Goal: Task Accomplishment & Management: Manage account settings

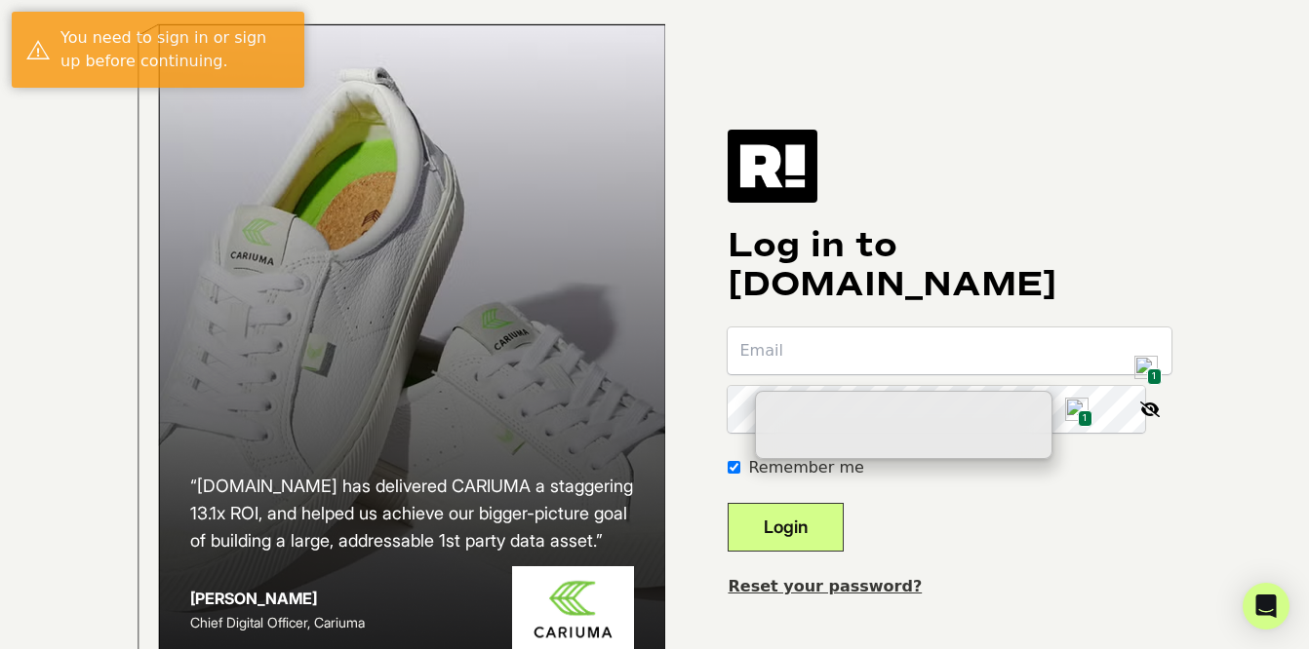
type input "[PERSON_NAME][EMAIL_ADDRESS][DOMAIN_NAME]"
click at [1148, 373] on span "1" at bounding box center [1154, 377] width 15 height 17
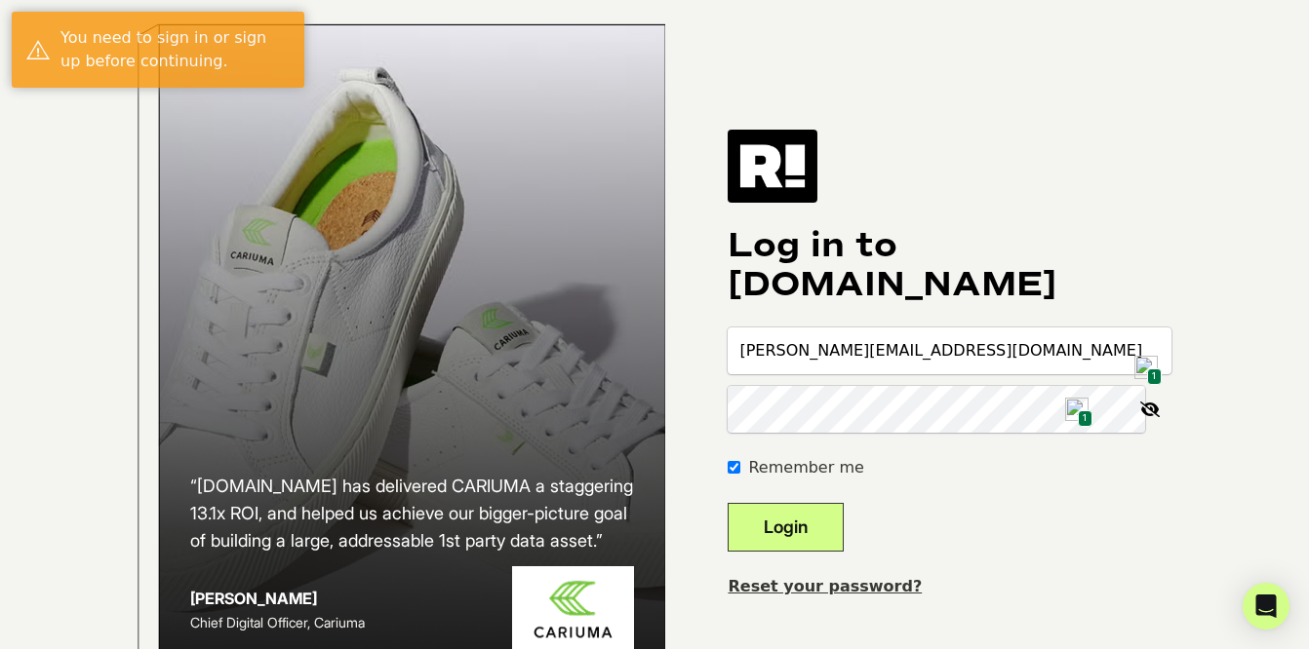
click at [1108, 207] on div "Log in to Retention.com katie@cybhumanresources.com 1 1 Remember me Login Reset…" at bounding box center [949, 364] width 444 height 468
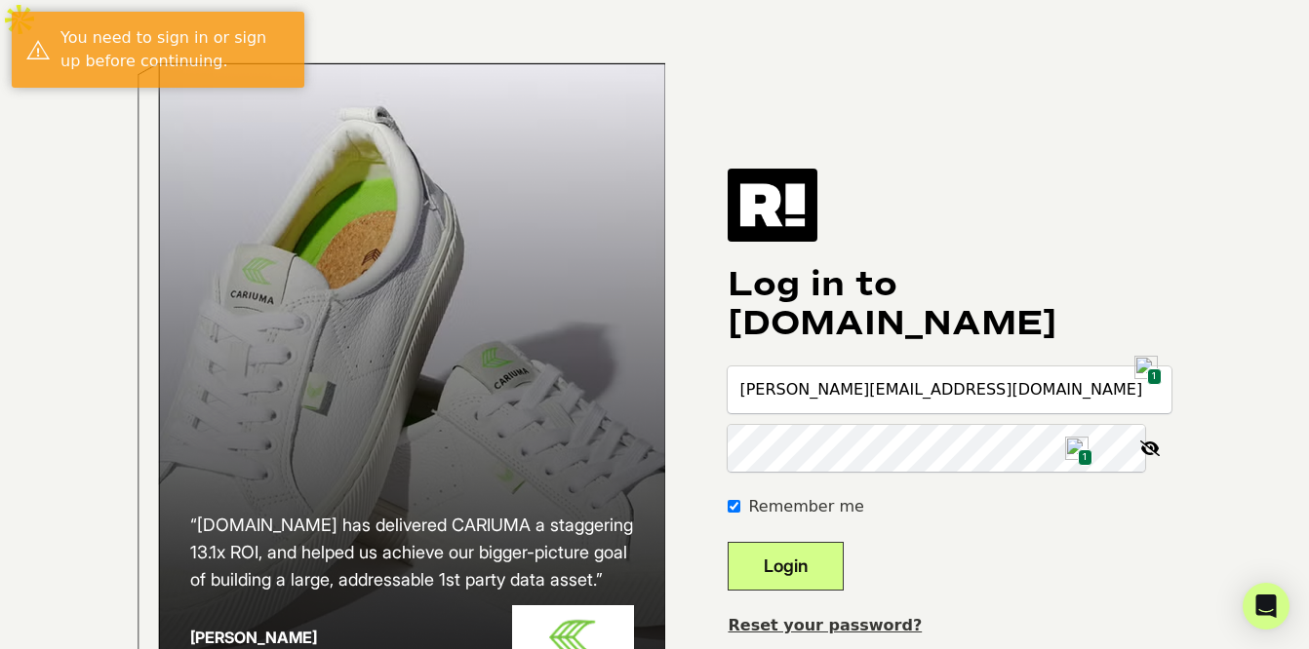
click at [835, 542] on button "Login" at bounding box center [785, 566] width 116 height 49
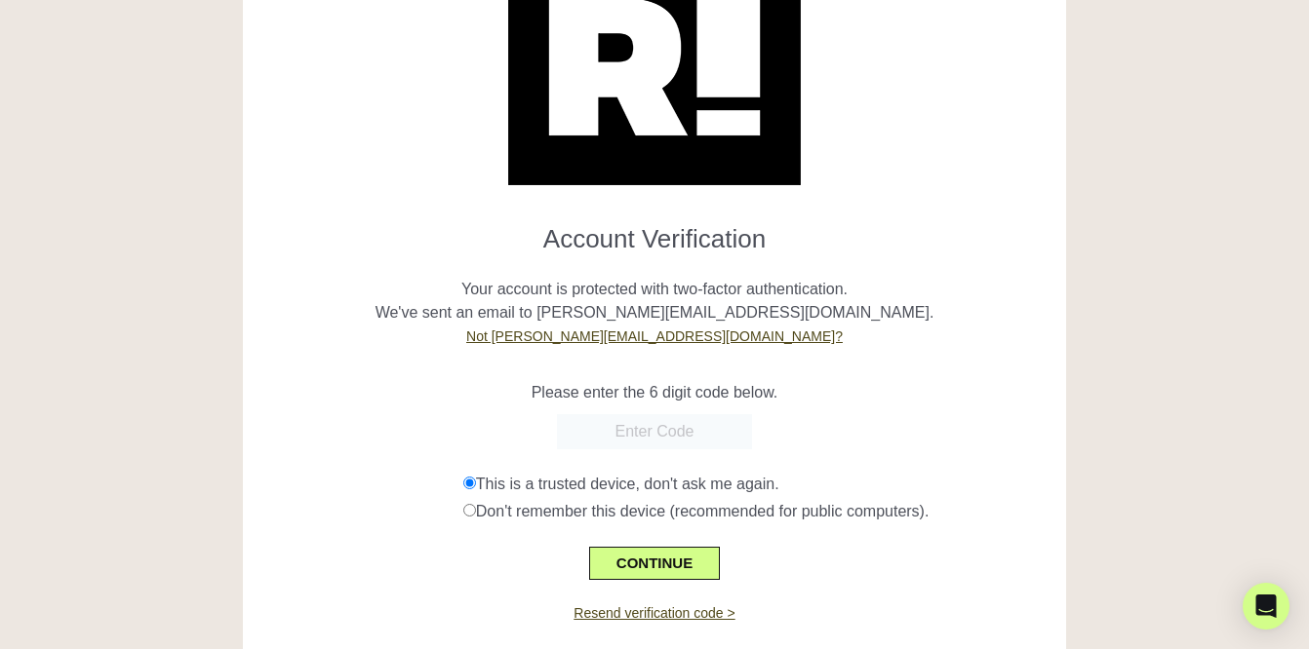
scroll to position [172, 0]
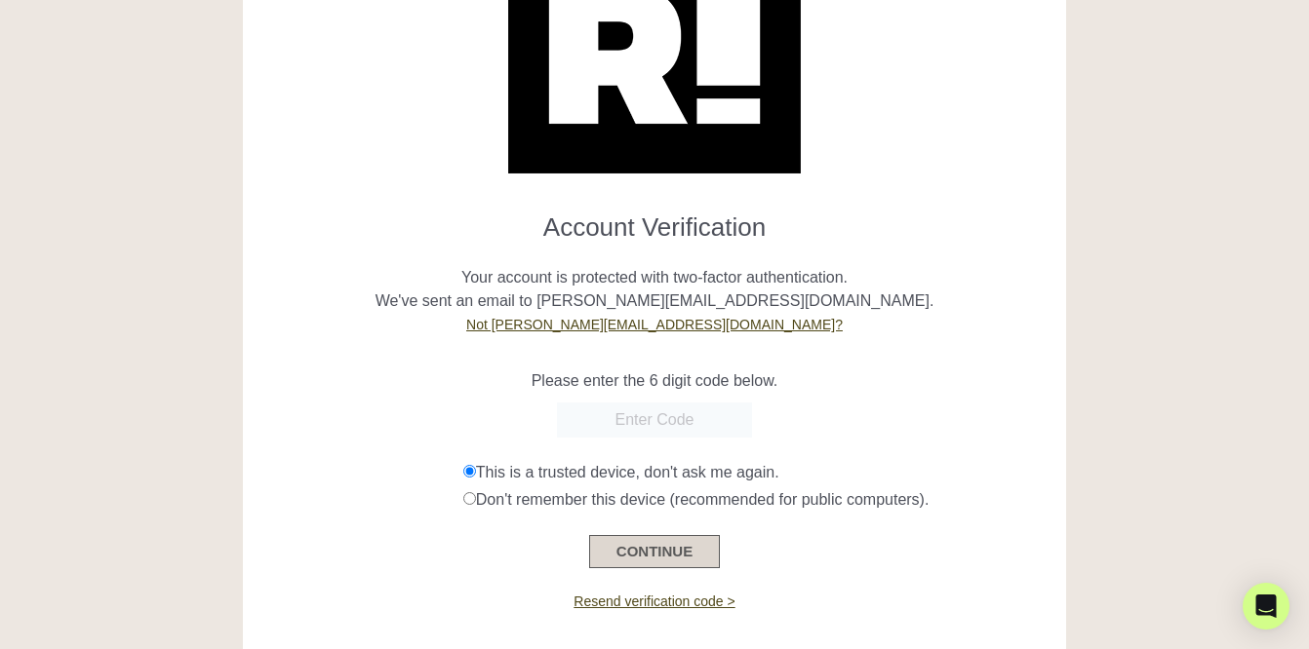
click at [662, 535] on button "CONTINUE" at bounding box center [654, 551] width 131 height 33
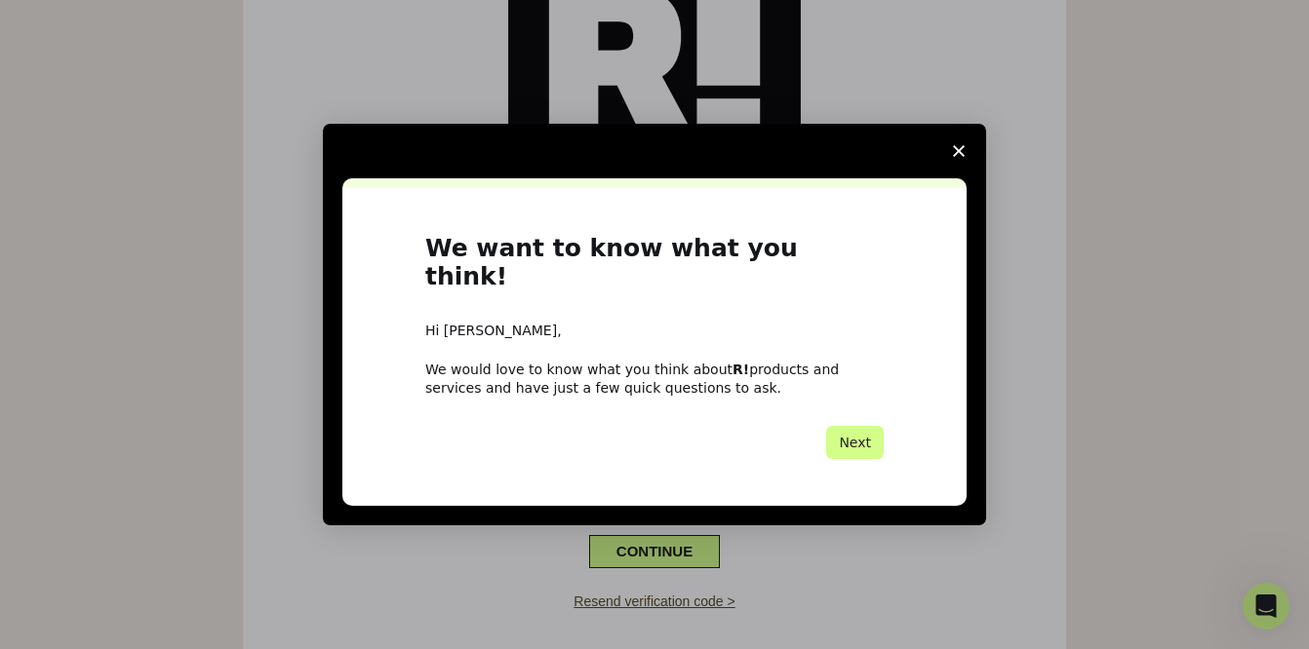
scroll to position [0, 0]
click at [951, 162] on span "Close survey" at bounding box center [958, 151] width 55 height 55
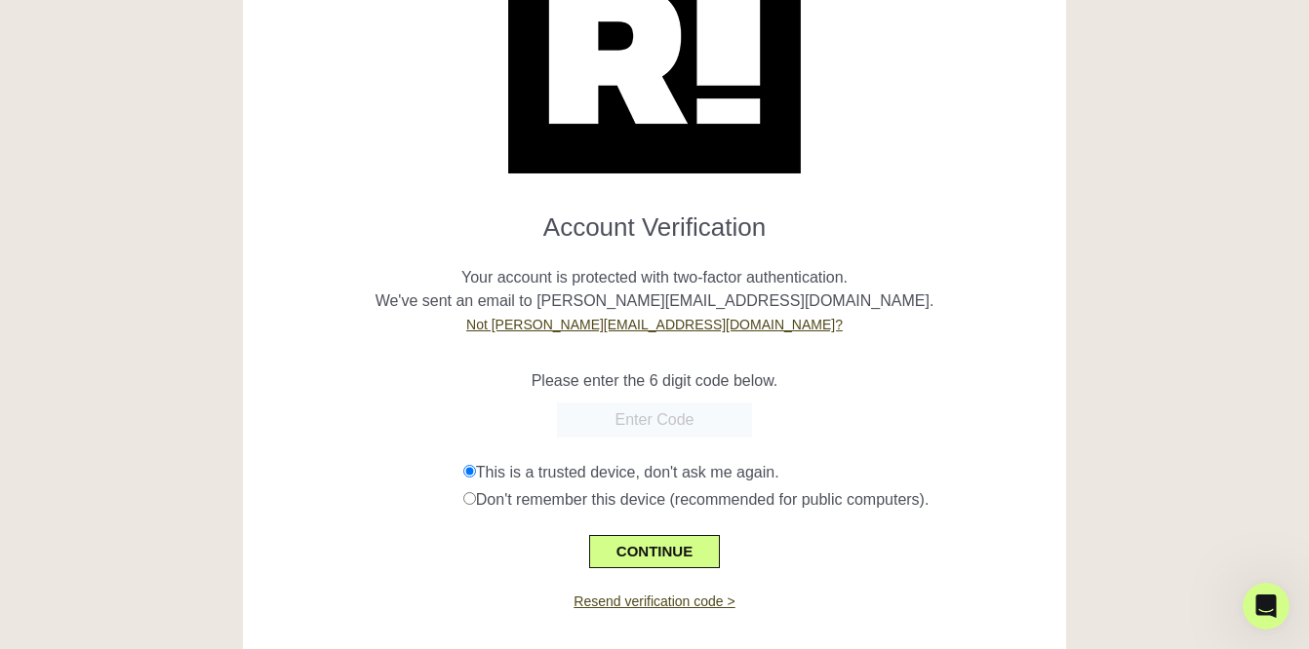
click at [645, 403] on input "text" at bounding box center [654, 420] width 195 height 35
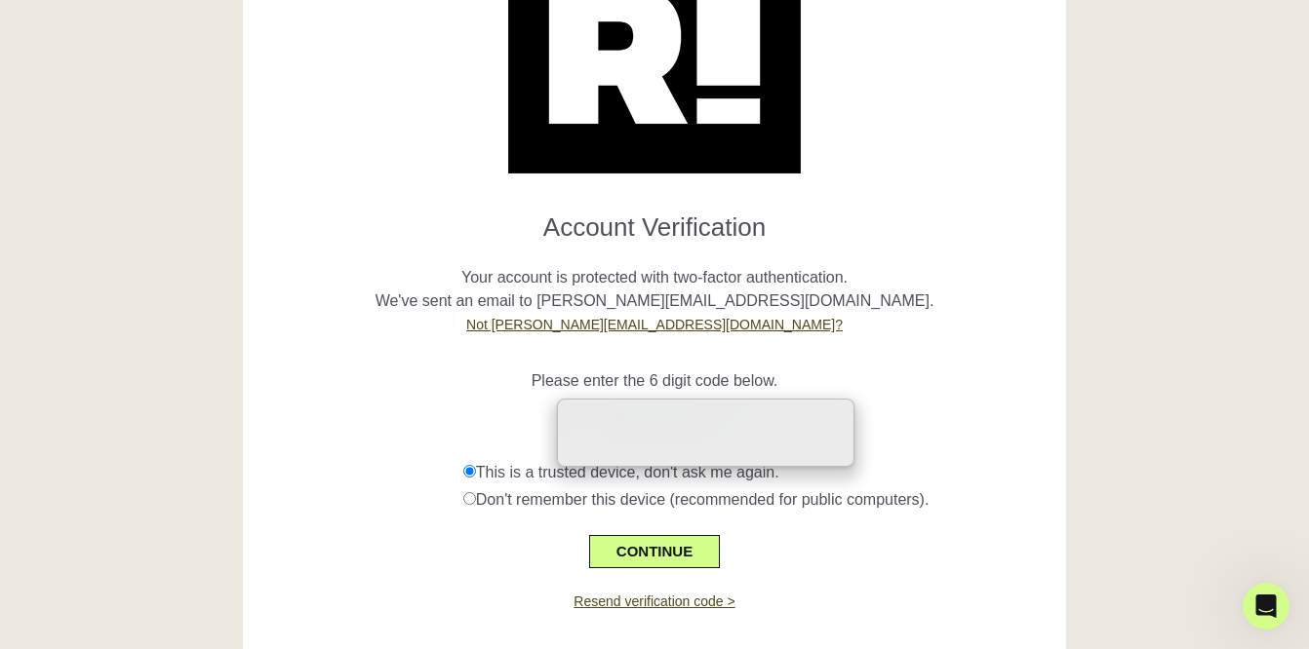
paste input "687009"
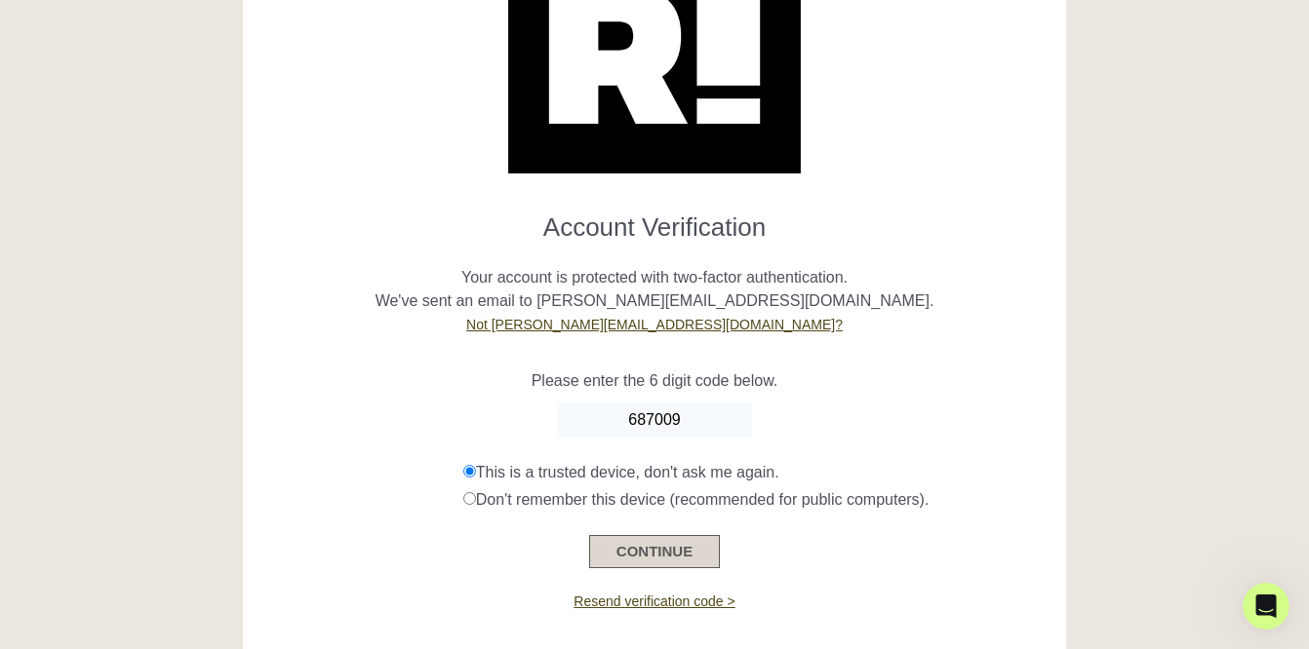
type input "687009"
click at [645, 535] on button "CONTINUE" at bounding box center [654, 551] width 131 height 33
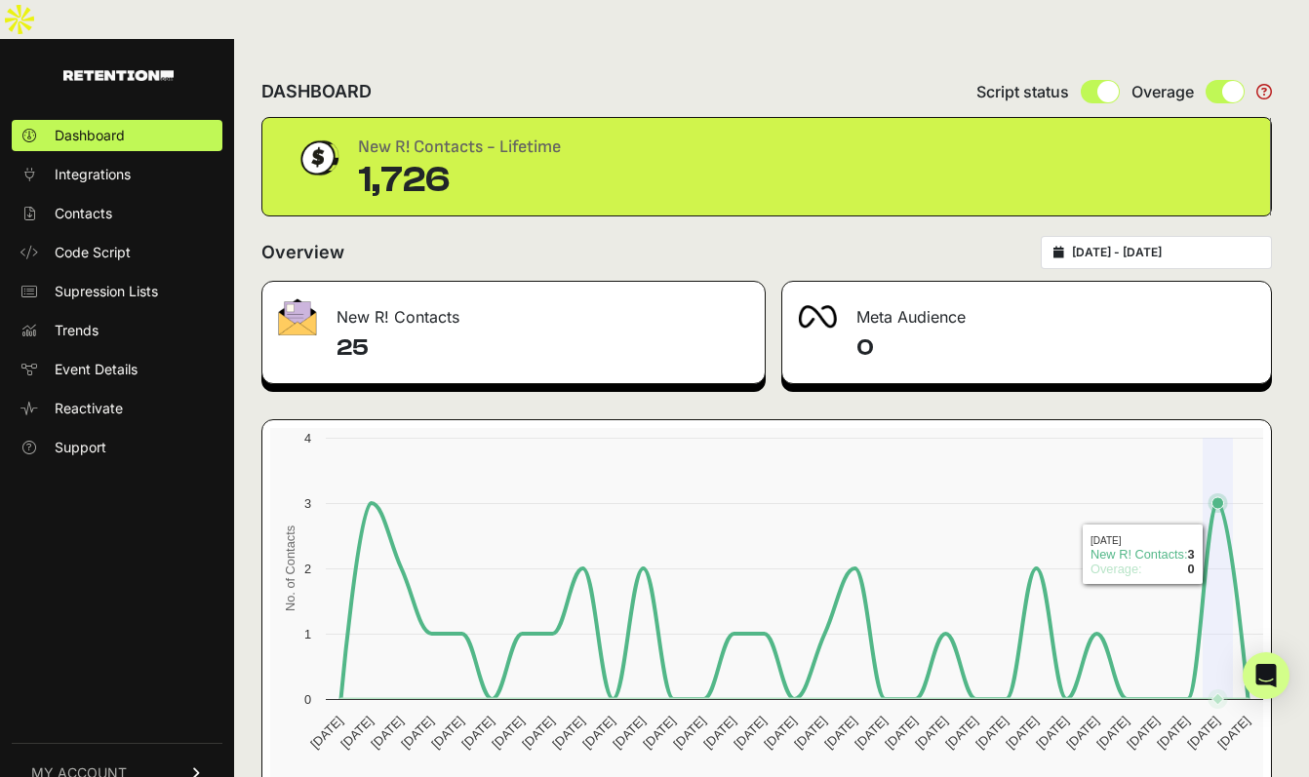
scroll to position [38, 0]
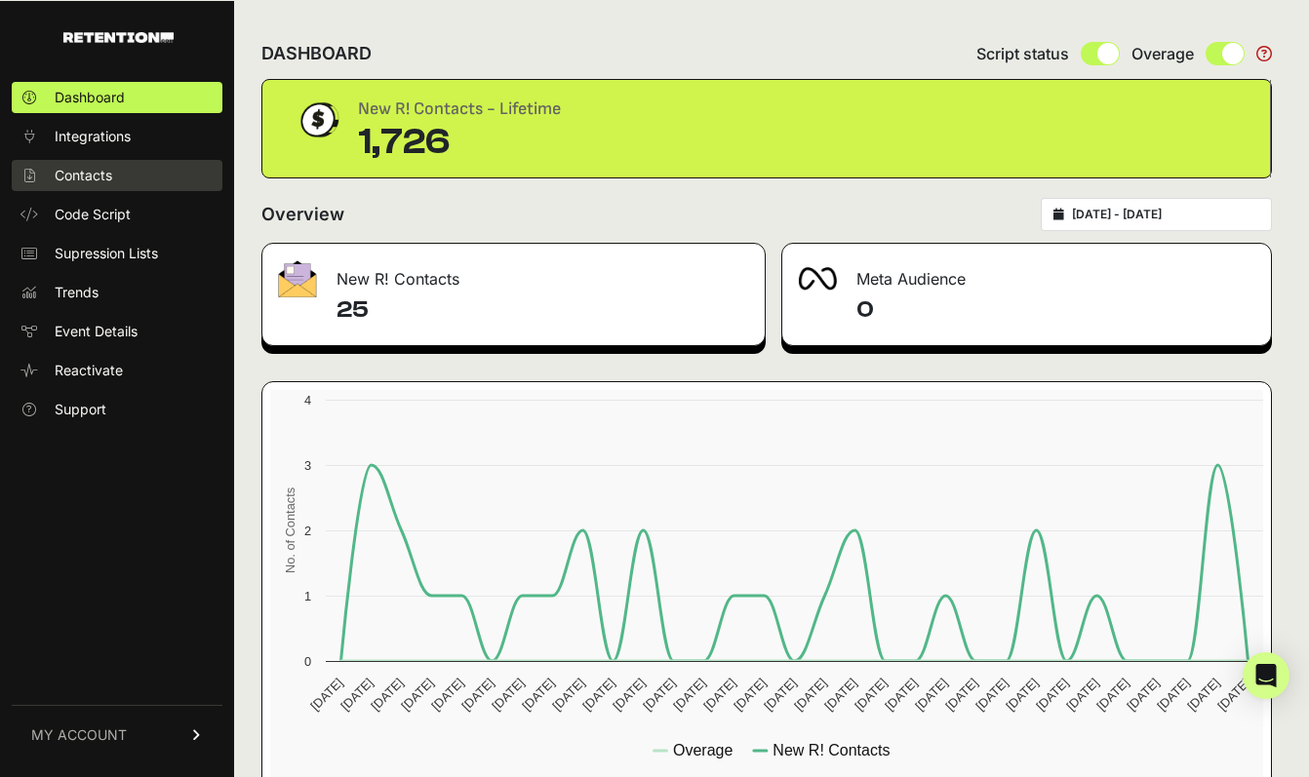
click at [85, 172] on span "Contacts" at bounding box center [84, 176] width 58 height 20
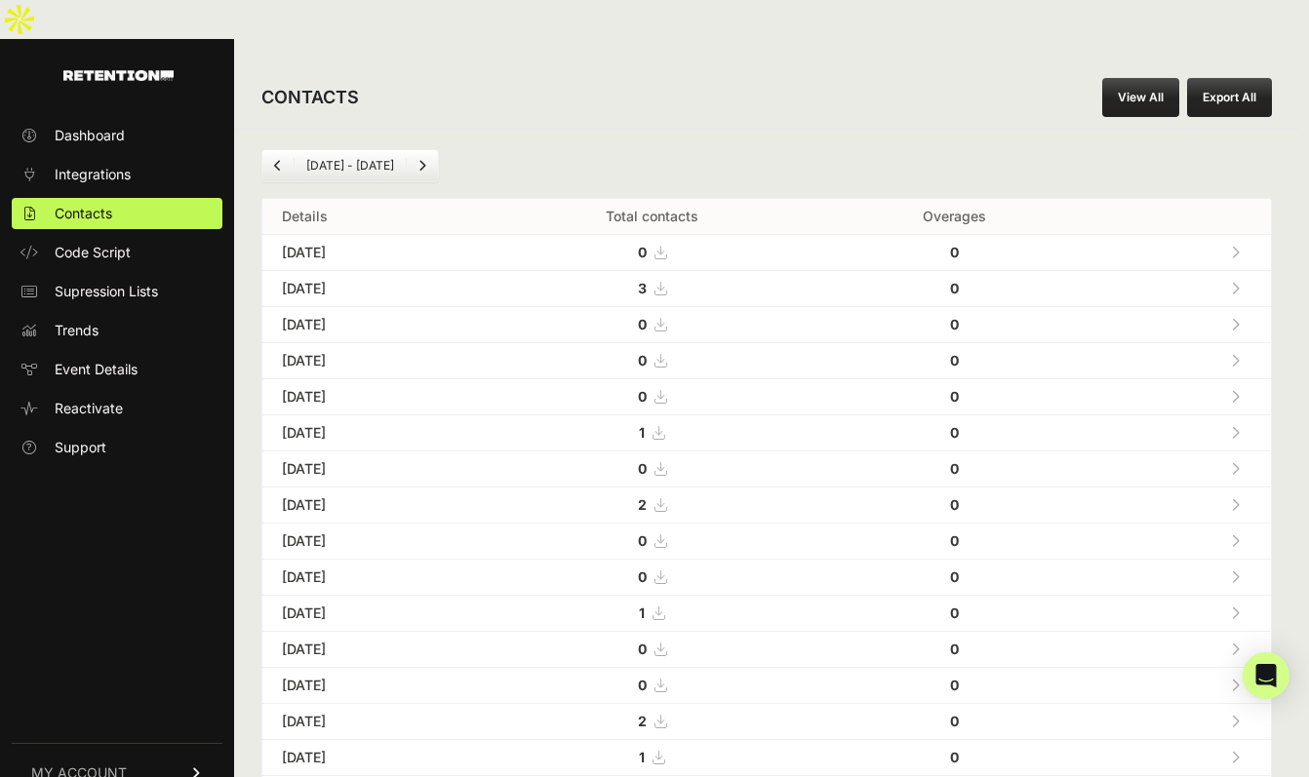
click at [666, 282] on icon at bounding box center [660, 289] width 12 height 14
